Goal: Task Accomplishment & Management: Complete application form

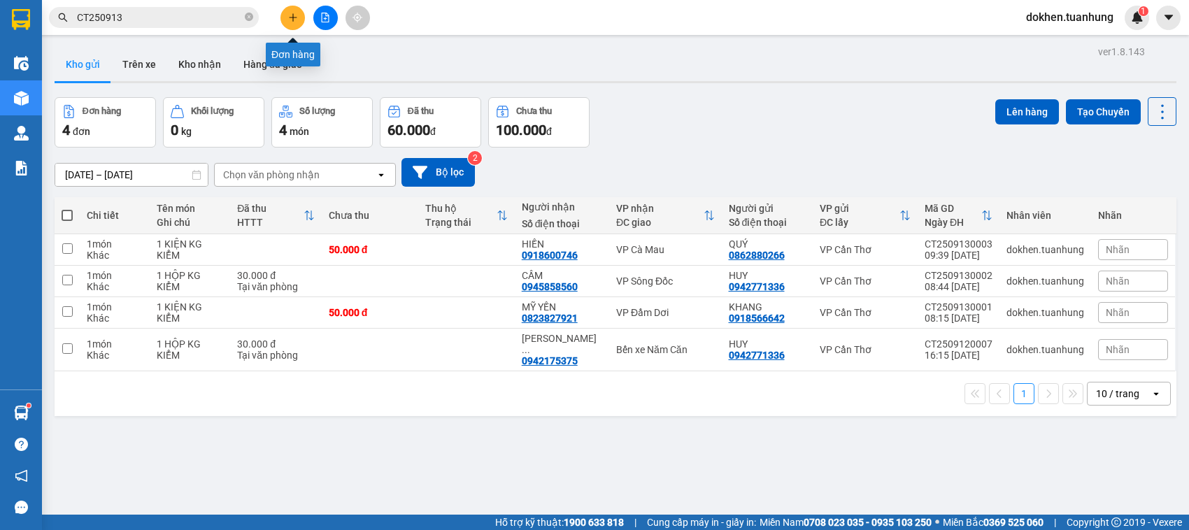
click at [295, 18] on icon "plus" at bounding box center [293, 18] width 10 height 10
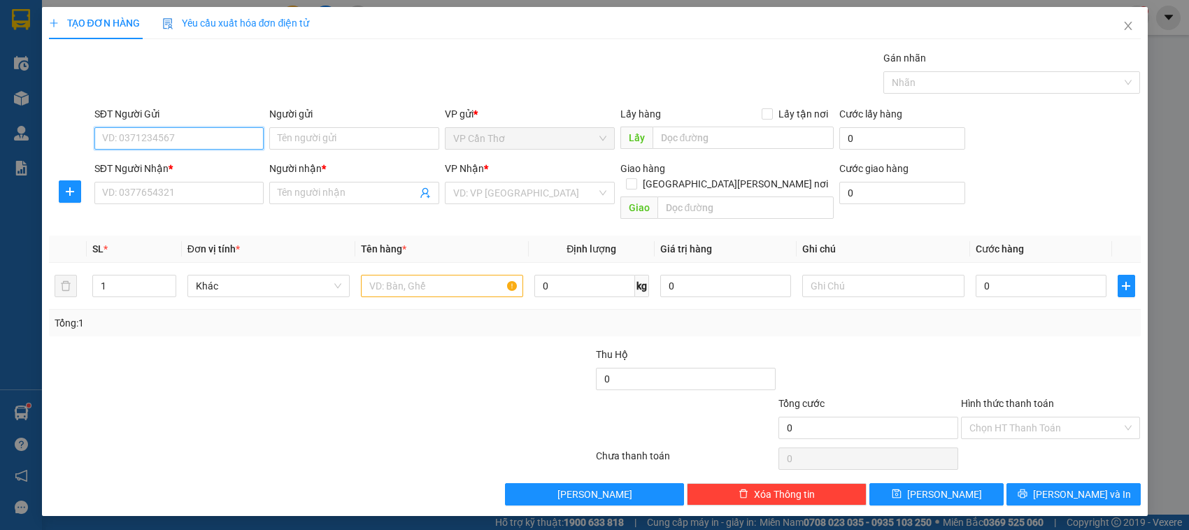
click at [234, 137] on input "SĐT Người Gửi" at bounding box center [179, 138] width 170 height 22
click at [218, 173] on div "0889289869 - TẠP HÓA DECAL" at bounding box center [179, 167] width 153 height 15
type input "0889289869"
type input "TẠP HÓA DECAL"
type input "0889289869"
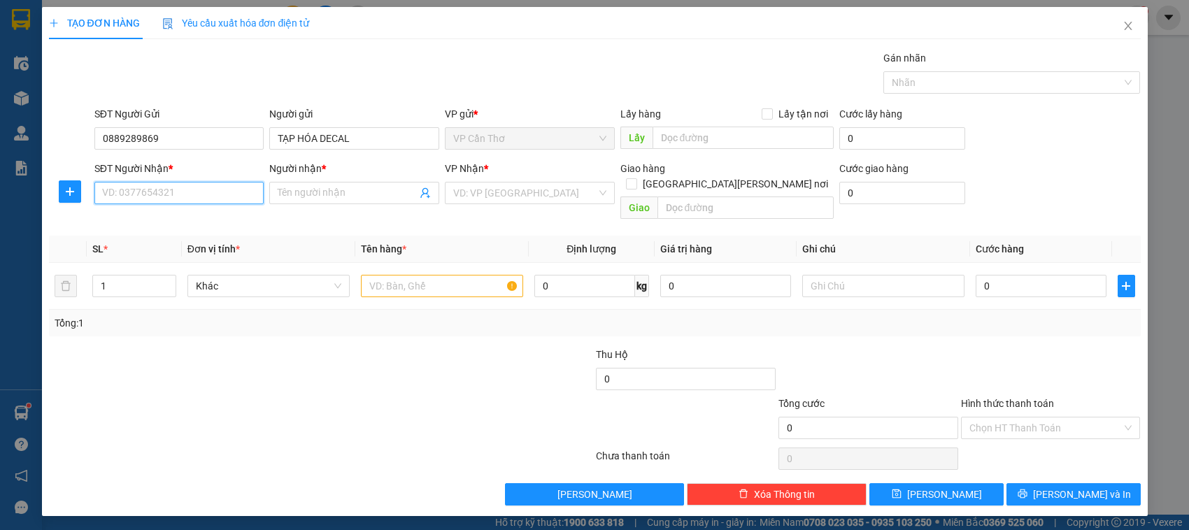
click at [218, 196] on input "SĐT Người Nhận *" at bounding box center [179, 193] width 170 height 22
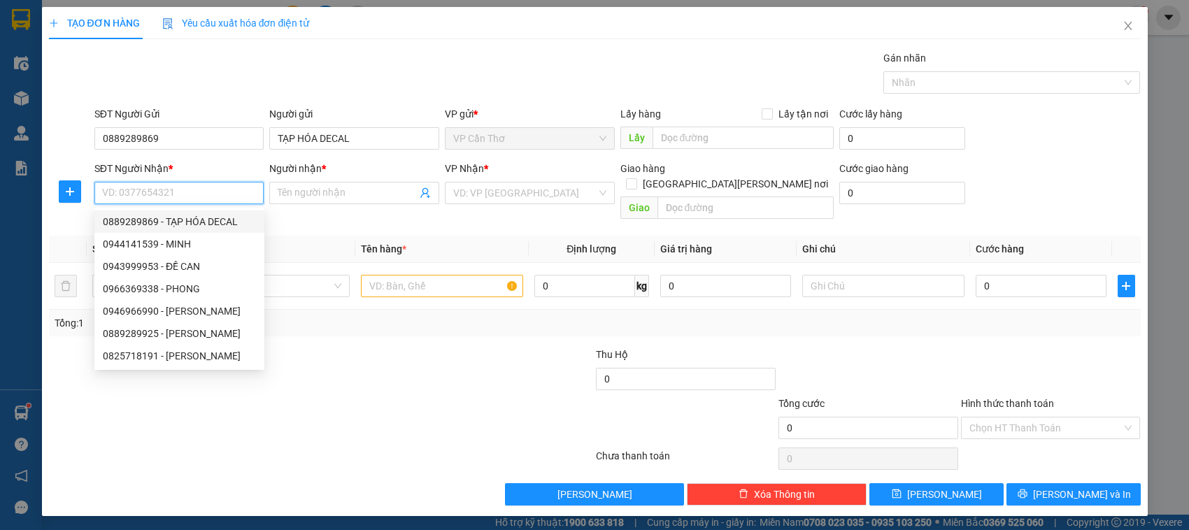
click at [204, 190] on input "SĐT Người Nhận *" at bounding box center [179, 193] width 170 height 22
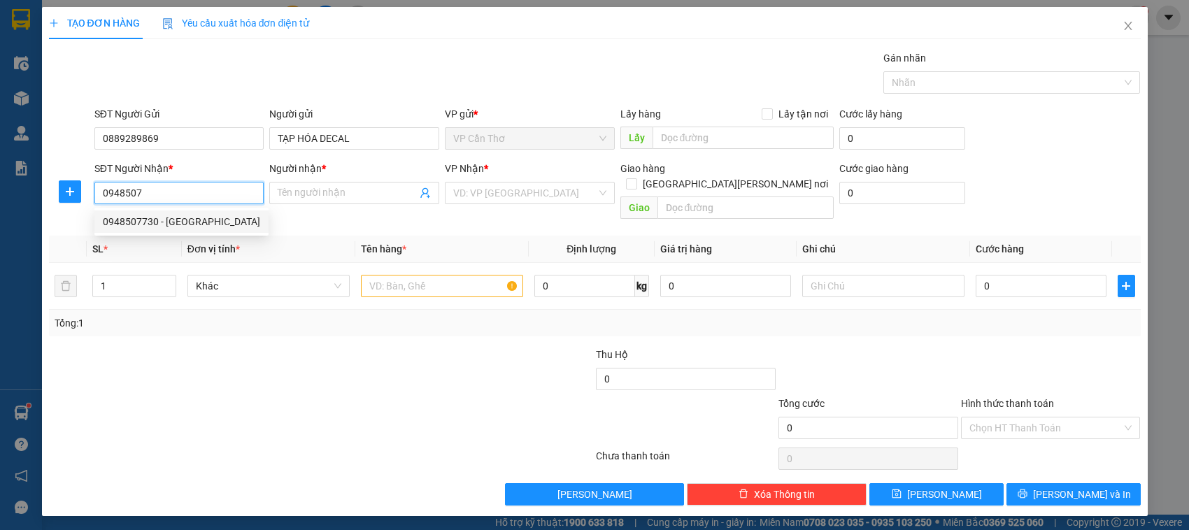
click at [166, 221] on div "0948507730 - [GEOGRAPHIC_DATA]" at bounding box center [181, 221] width 157 height 15
type input "0948507730"
type input "LỘC"
type input "0948507730"
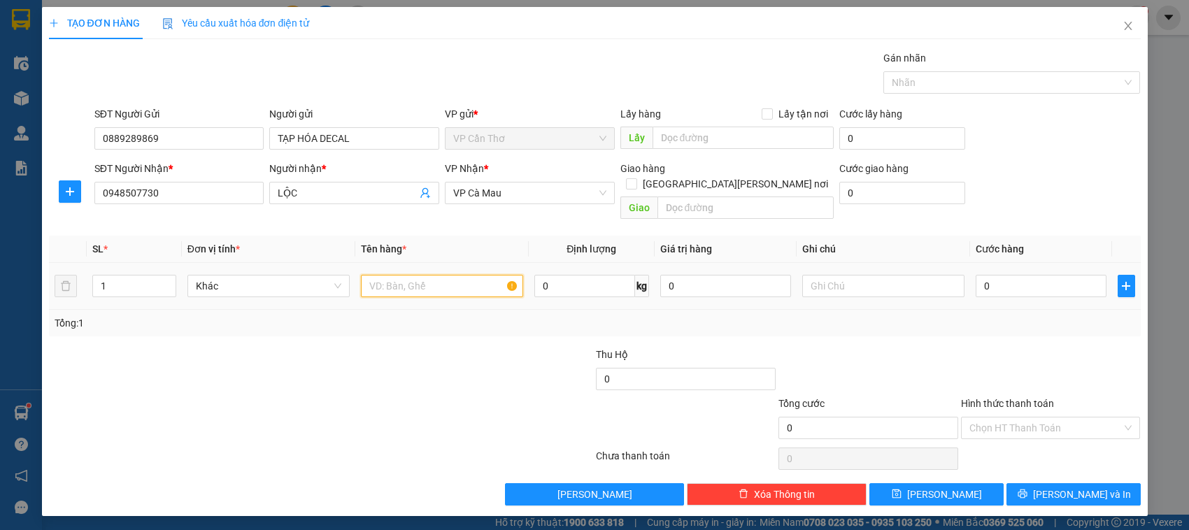
click at [383, 275] on input "text" at bounding box center [442, 286] width 162 height 22
type input "1 KIỆN KG KIỂM"
click at [980, 275] on input "0" at bounding box center [1041, 286] width 131 height 22
type input "4"
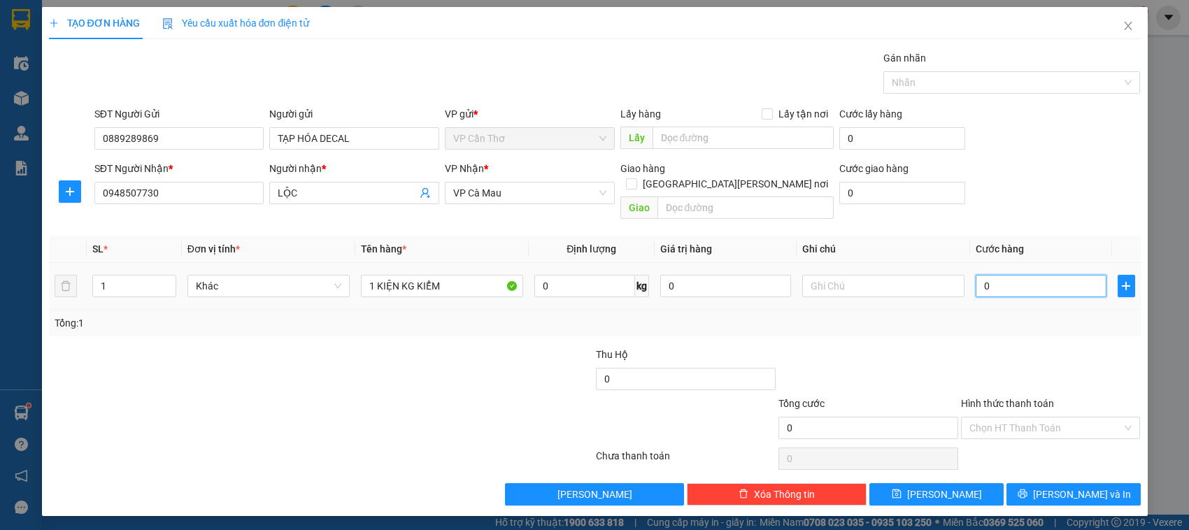
type input "4"
type input "40"
type input "400"
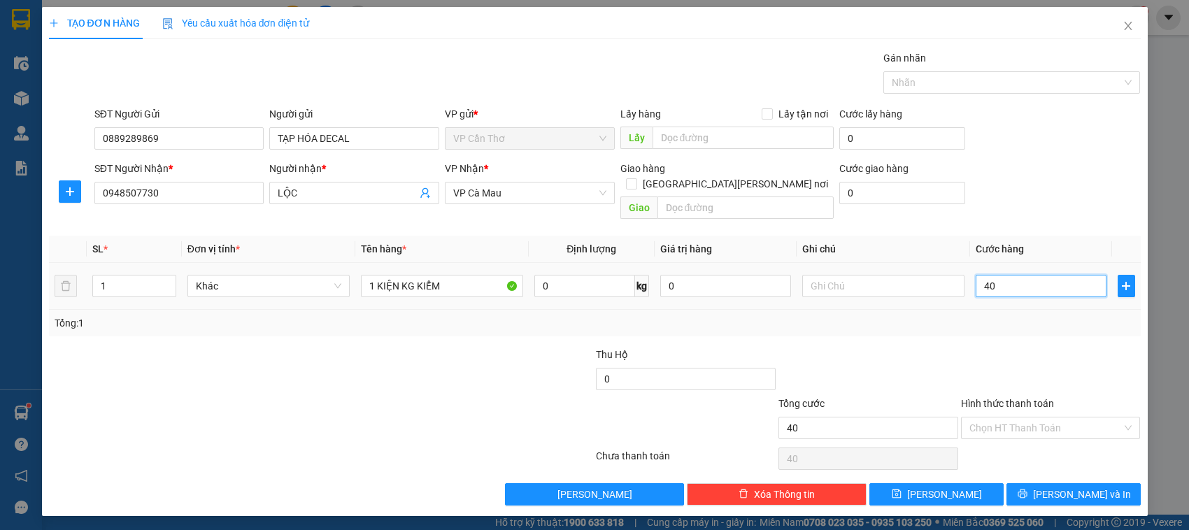
type input "400"
type input "4.000"
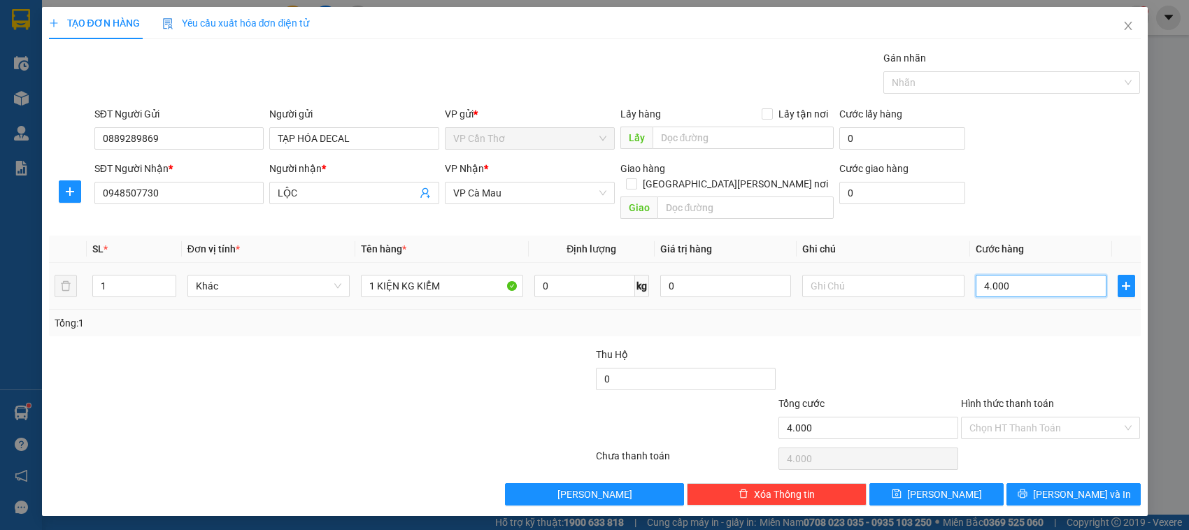
type input "40.000"
click at [1034, 487] on button "[PERSON_NAME] và In" at bounding box center [1074, 494] width 134 height 22
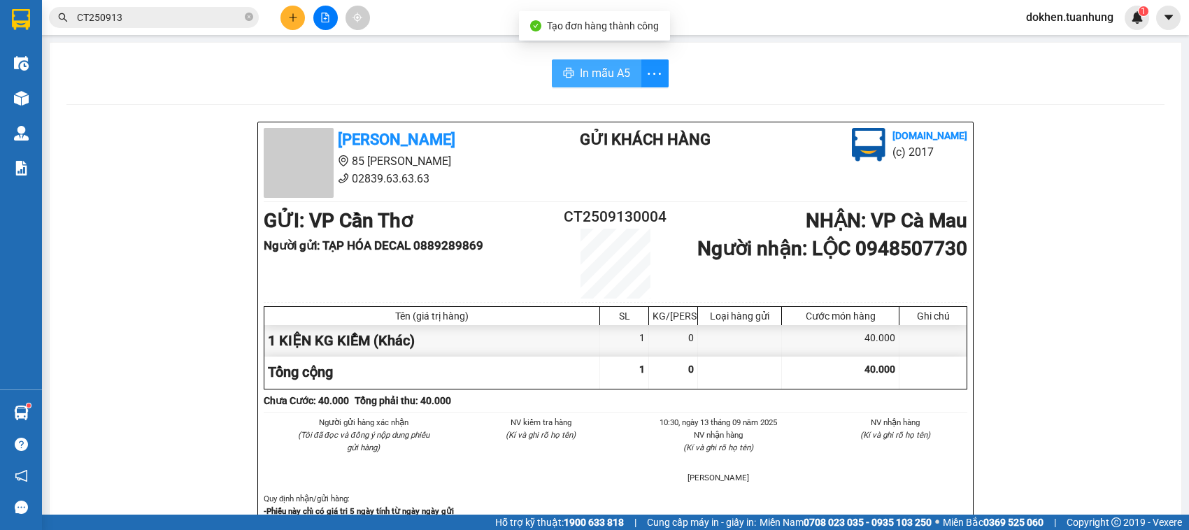
click at [591, 71] on span "In mẫu A5" at bounding box center [605, 72] width 50 height 17
click at [808, 413] on div at bounding box center [616, 412] width 704 height 1
